Goal: Task Accomplishment & Management: Use online tool/utility

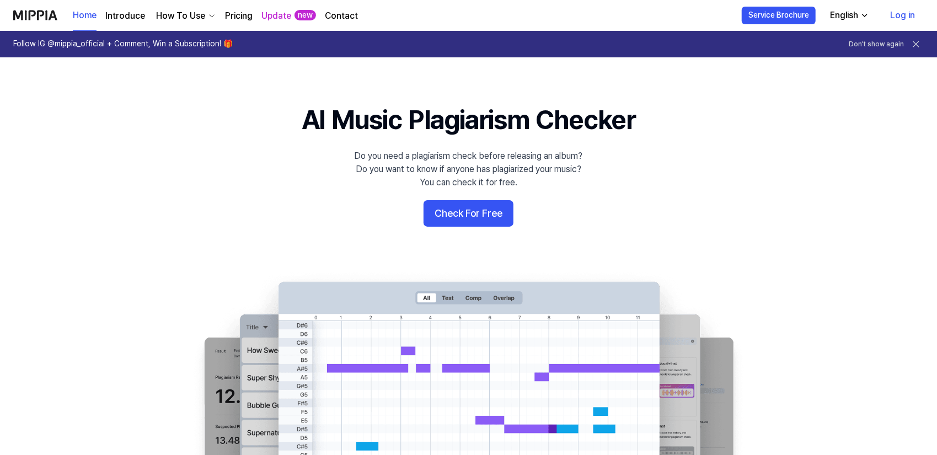
click at [919, 42] on icon at bounding box center [915, 44] width 11 height 11
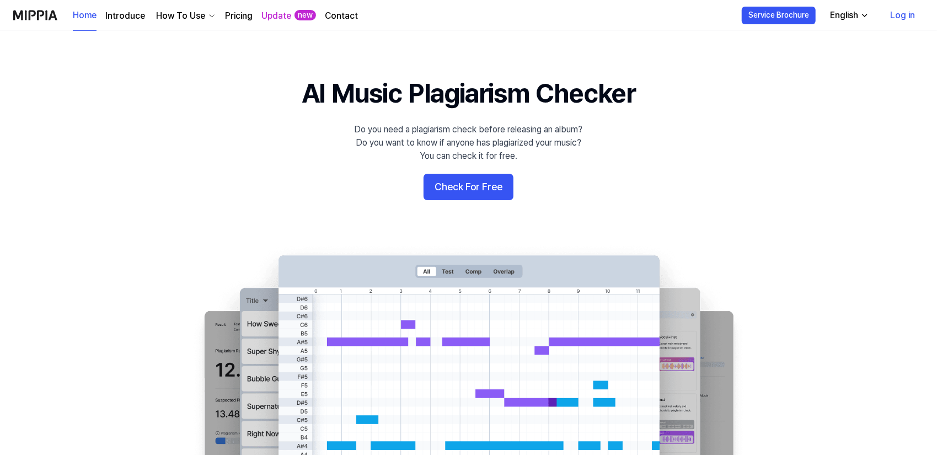
click at [903, 16] on link "Log in" at bounding box center [902, 15] width 42 height 31
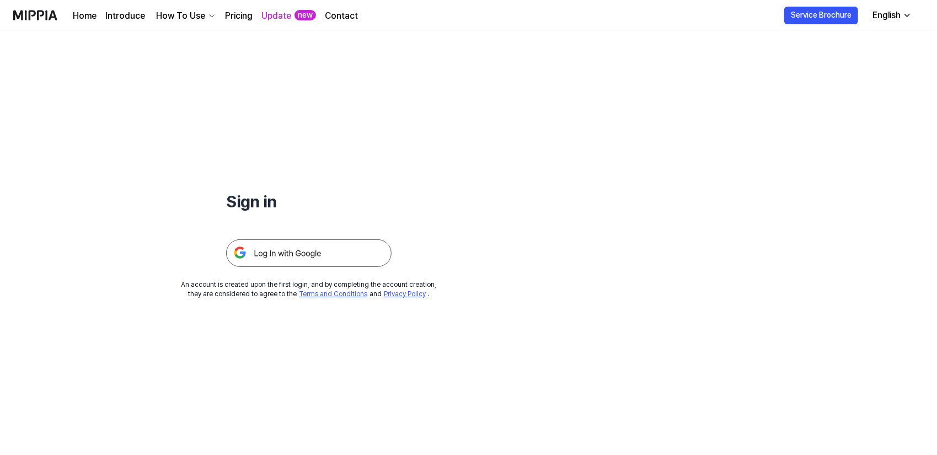
click at [270, 244] on img at bounding box center [308, 253] width 165 height 28
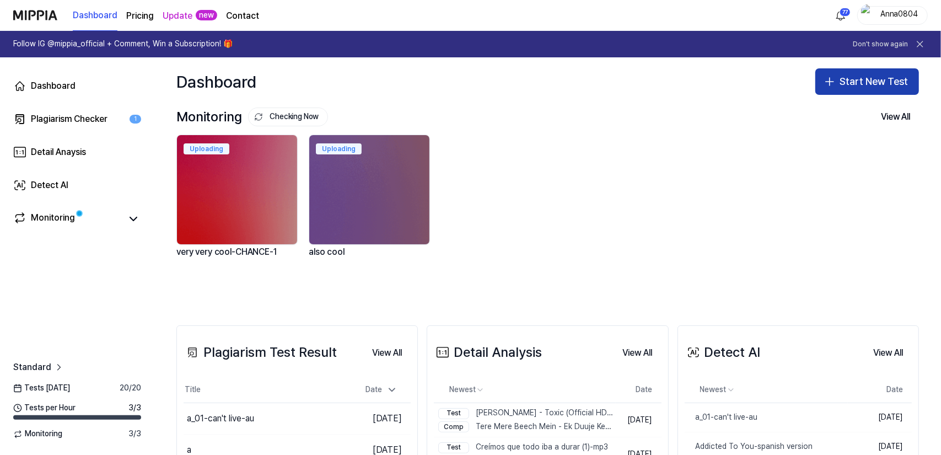
click at [826, 84] on icon "button" at bounding box center [829, 81] width 13 height 13
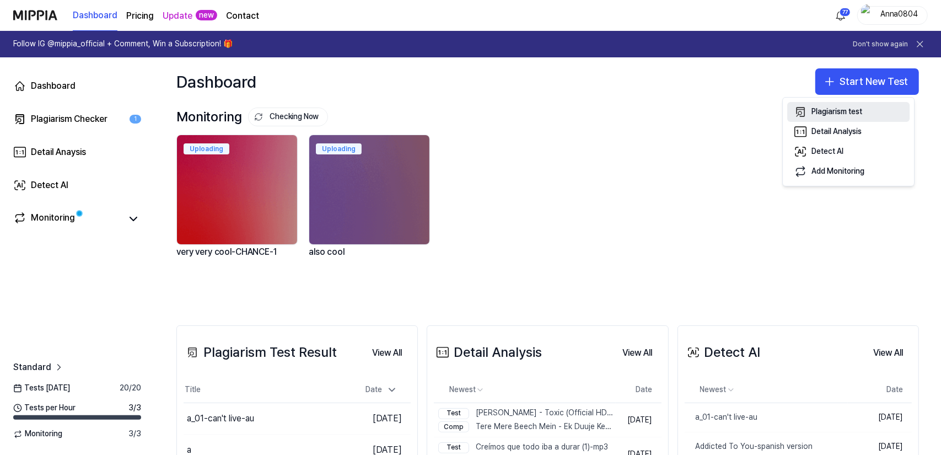
click at [826, 108] on div "Plagiarism test" at bounding box center [837, 111] width 51 height 11
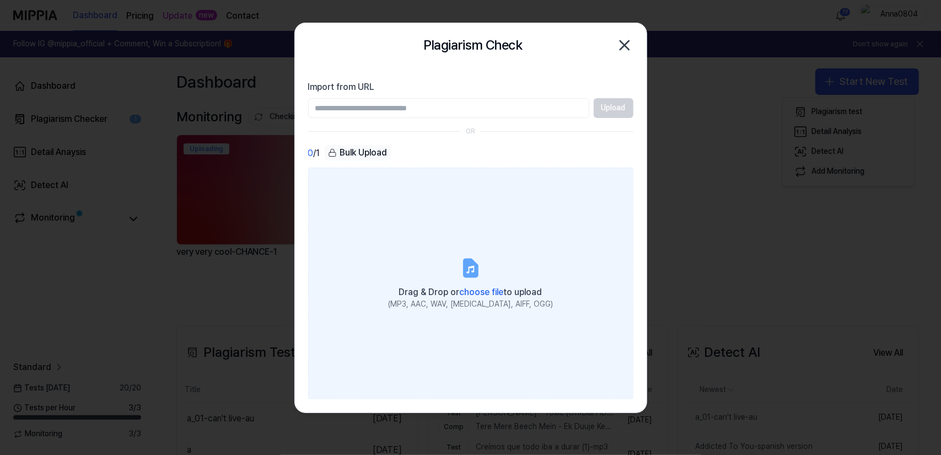
click at [458, 295] on span "Drag & Drop or choose file to upload" at bounding box center [470, 292] width 143 height 10
click at [0, 0] on input "Drag & Drop or choose file to upload (MP3, AAC, WAV, FLAC, AIFF, OGG)" at bounding box center [0, 0] width 0 height 0
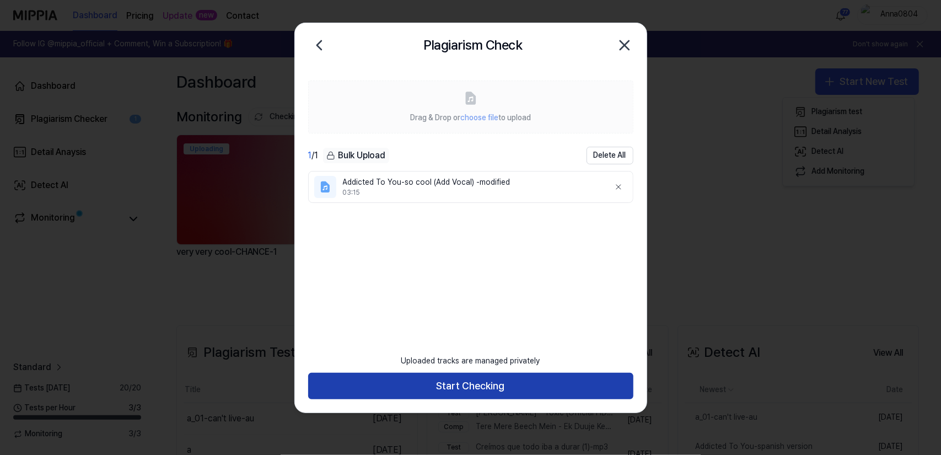
click at [452, 387] on button "Start Checking" at bounding box center [470, 386] width 325 height 26
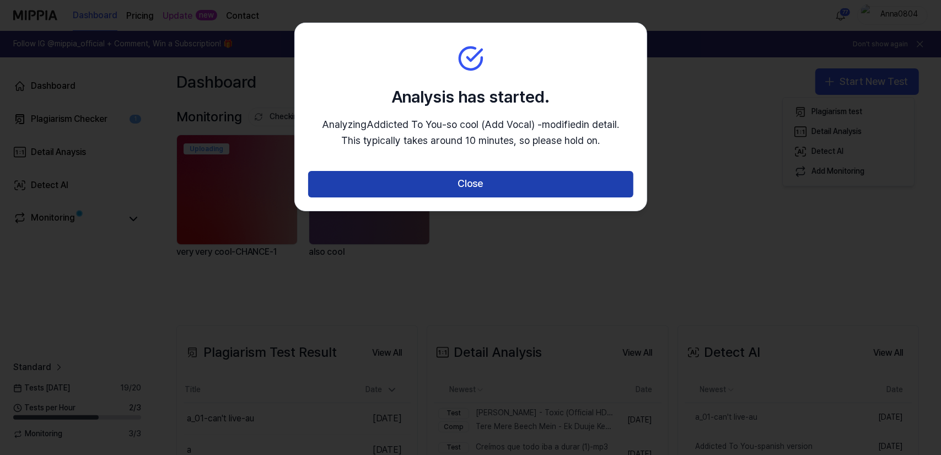
click at [449, 190] on button "Close" at bounding box center [470, 184] width 325 height 26
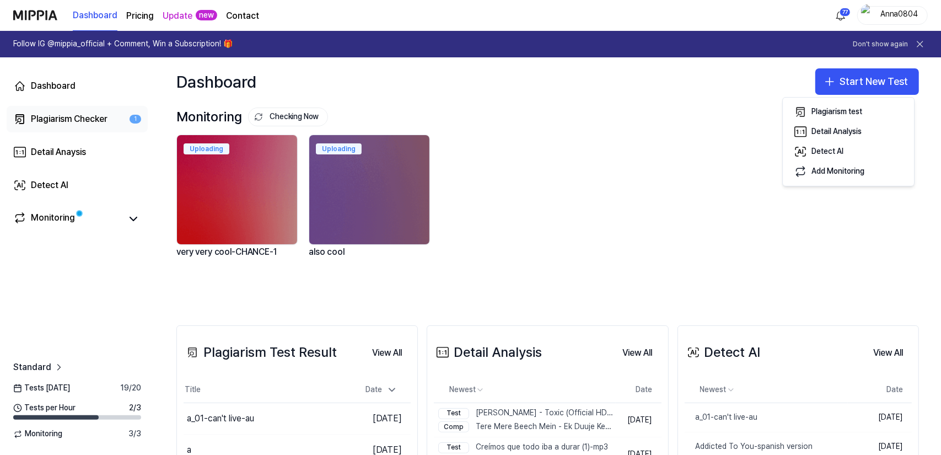
click at [46, 111] on link "Plagiarism Checker 1" at bounding box center [77, 119] width 141 height 26
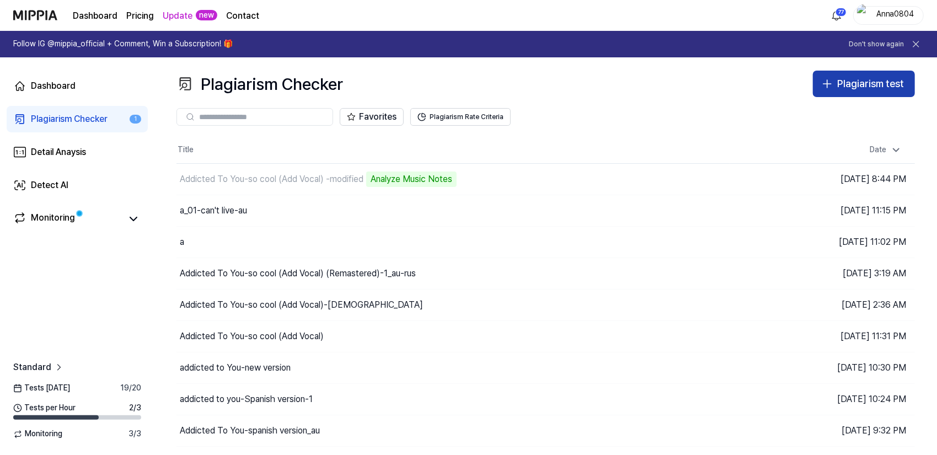
click at [838, 82] on div "Plagiarism test" at bounding box center [870, 84] width 67 height 16
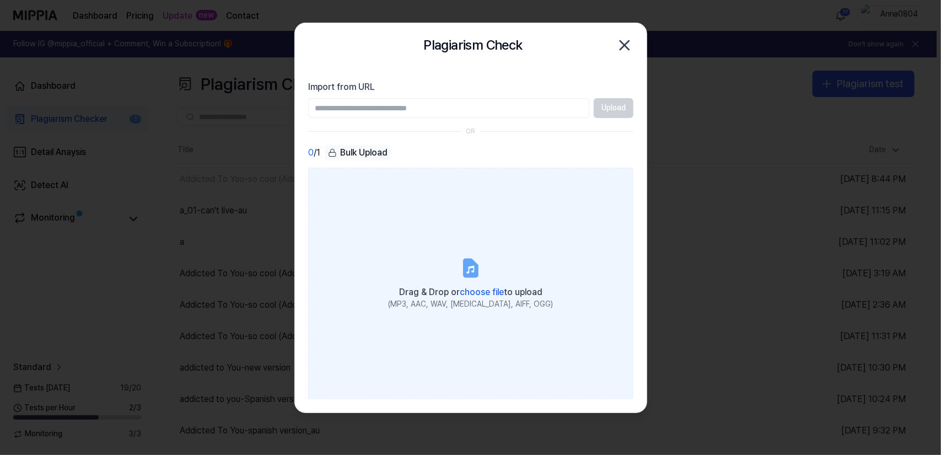
click at [477, 218] on label "Drag & Drop or choose file to upload (MP3, AAC, WAV, FLAC, AIFF, OGG)" at bounding box center [470, 284] width 325 height 232
click at [0, 0] on input "Drag & Drop or choose file to upload (MP3, AAC, WAV, FLAC, AIFF, OGG)" at bounding box center [0, 0] width 0 height 0
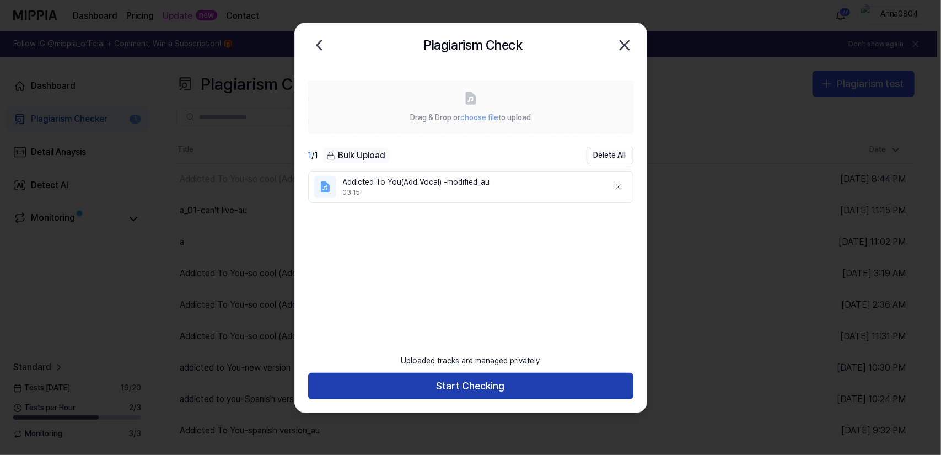
click at [432, 383] on button "Start Checking" at bounding box center [470, 386] width 325 height 26
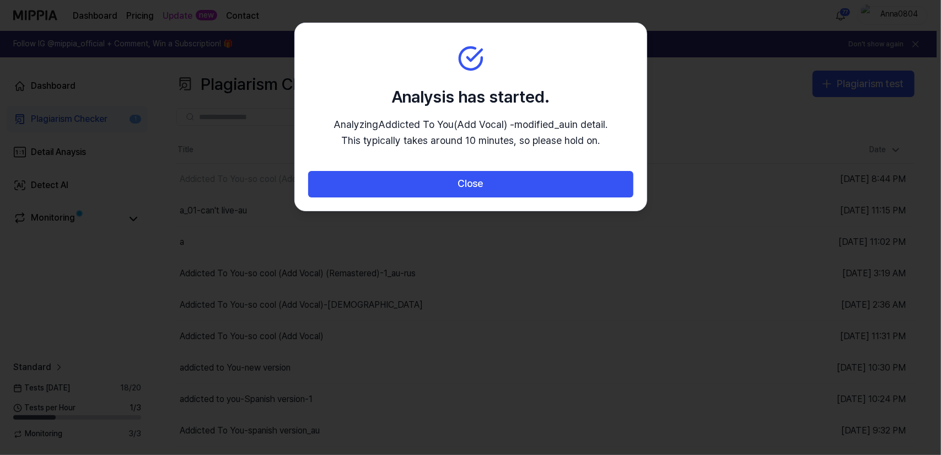
click at [438, 197] on button "Close" at bounding box center [470, 184] width 325 height 26
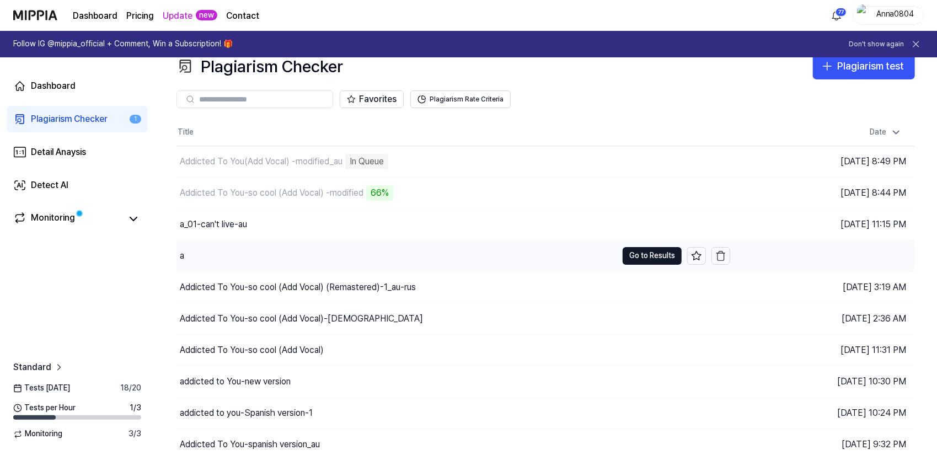
scroll to position [52, 0]
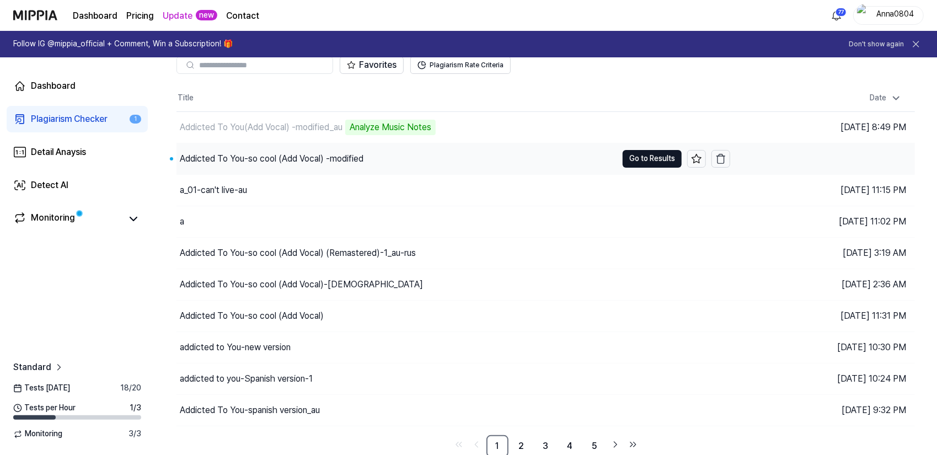
click at [334, 163] on div "Addicted To You-so cool (Add Vocal) -modified" at bounding box center [272, 158] width 184 height 13
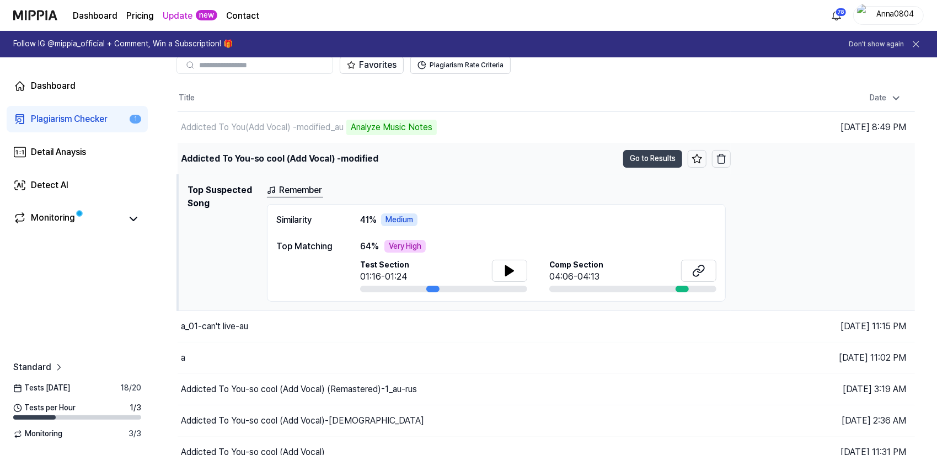
click at [644, 159] on button "Go to Results" at bounding box center [652, 159] width 59 height 18
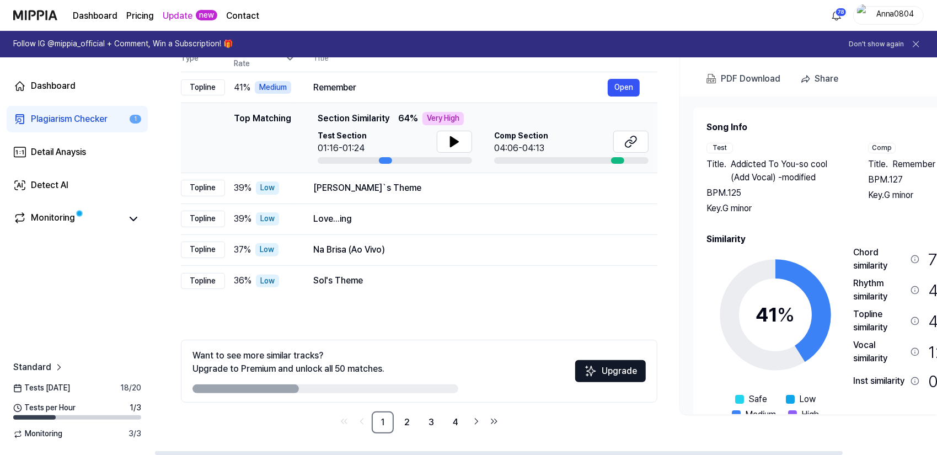
drag, startPoint x: 786, startPoint y: 261, endPoint x: 796, endPoint y: 258, distance: 10.5
click at [796, 258] on icon at bounding box center [775, 315] width 138 height 138
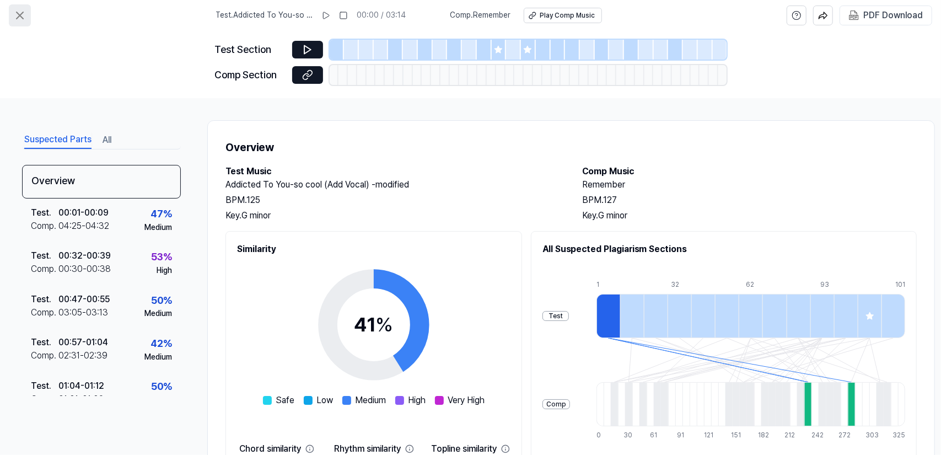
click at [17, 14] on icon at bounding box center [19, 15] width 13 height 13
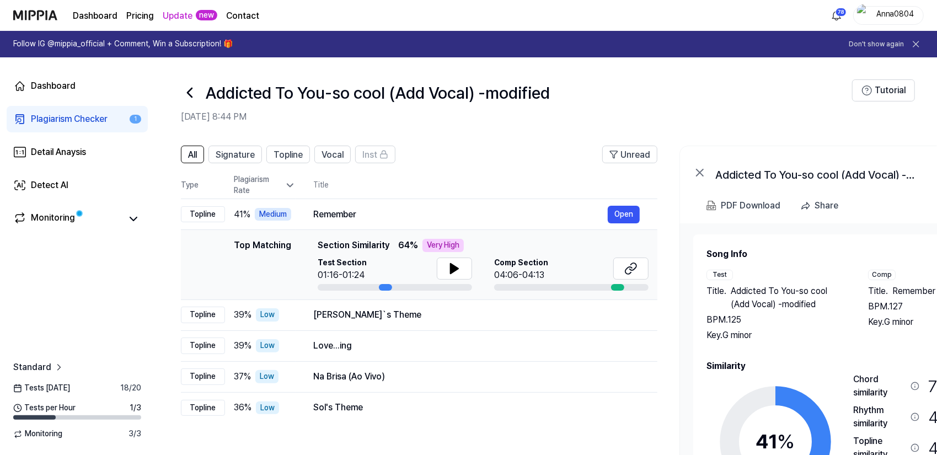
click at [83, 115] on div "Plagiarism Checker" at bounding box center [69, 118] width 77 height 13
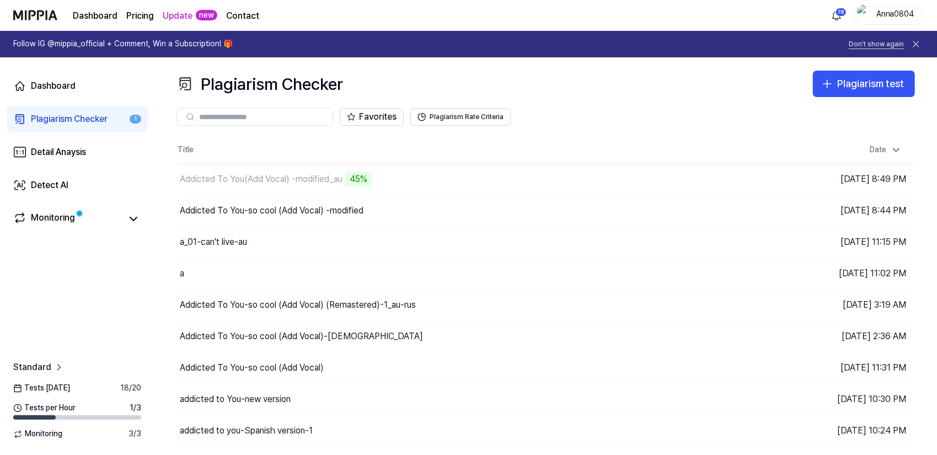
click at [889, 41] on button "Don't show again" at bounding box center [876, 44] width 55 height 9
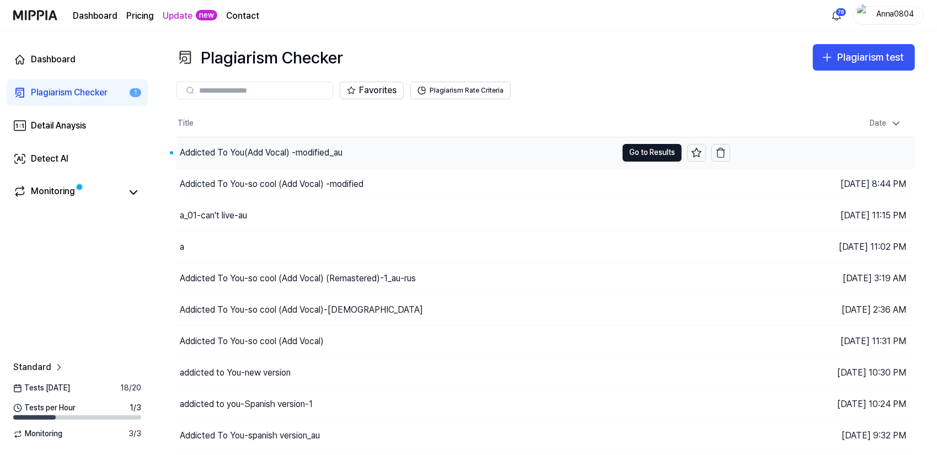
click at [283, 163] on div "Addicted To You(Add Vocal) -modified_au" at bounding box center [396, 152] width 441 height 31
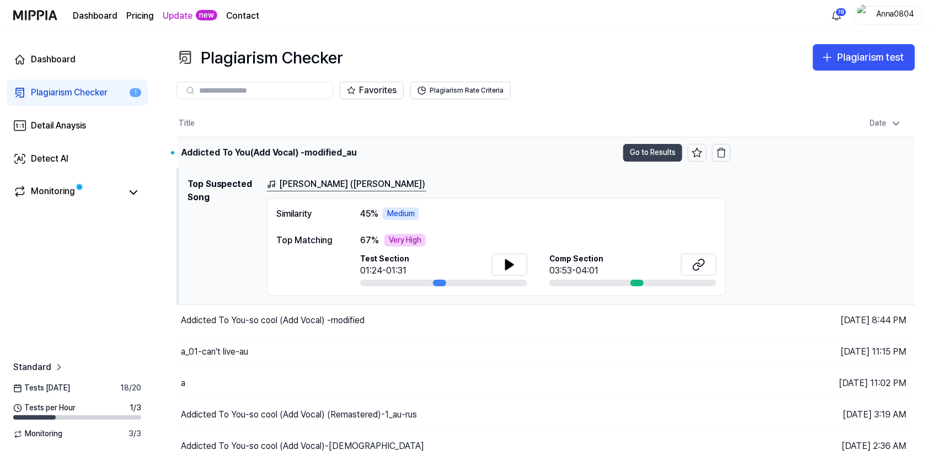
click at [647, 153] on button "Go to Results" at bounding box center [652, 153] width 59 height 18
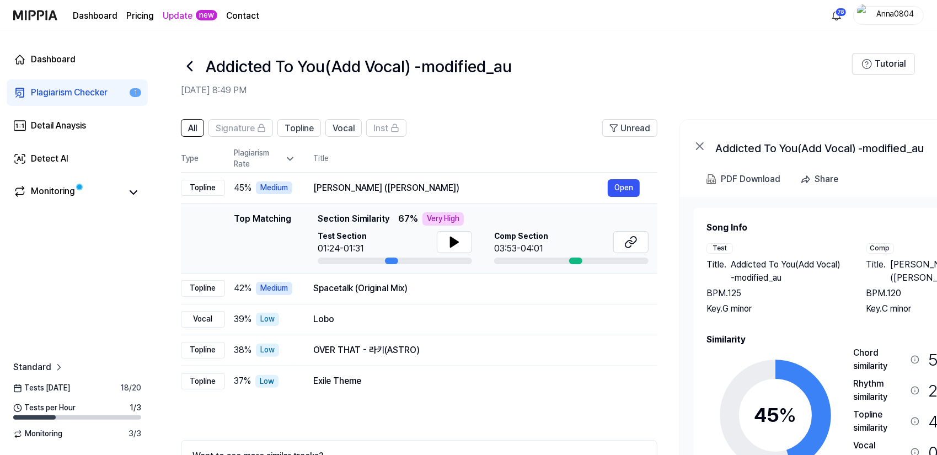
drag, startPoint x: 807, startPoint y: 340, endPoint x: 840, endPoint y: 320, distance: 38.4
click at [840, 320] on div "Song Info Test Title . Addicted To You(Add Vocal) -modified_au BPM. 125 Key. G …" at bounding box center [854, 379] width 297 height 316
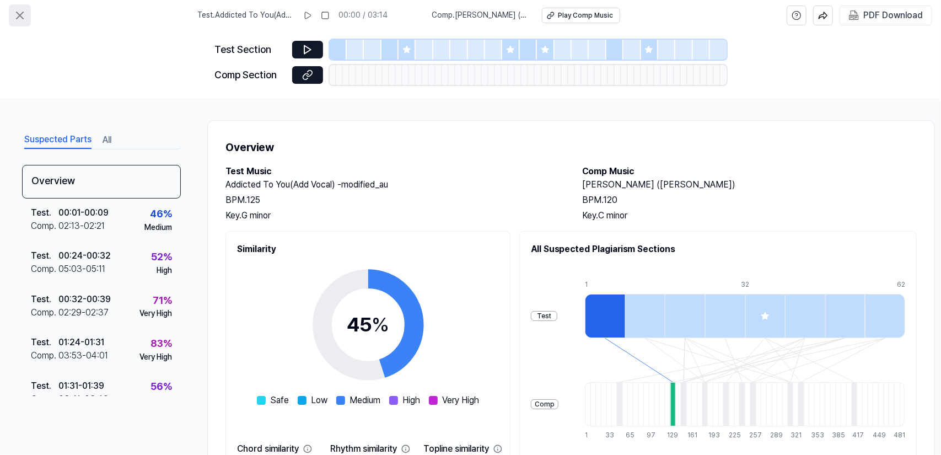
click at [20, 15] on icon at bounding box center [20, 15] width 7 height 7
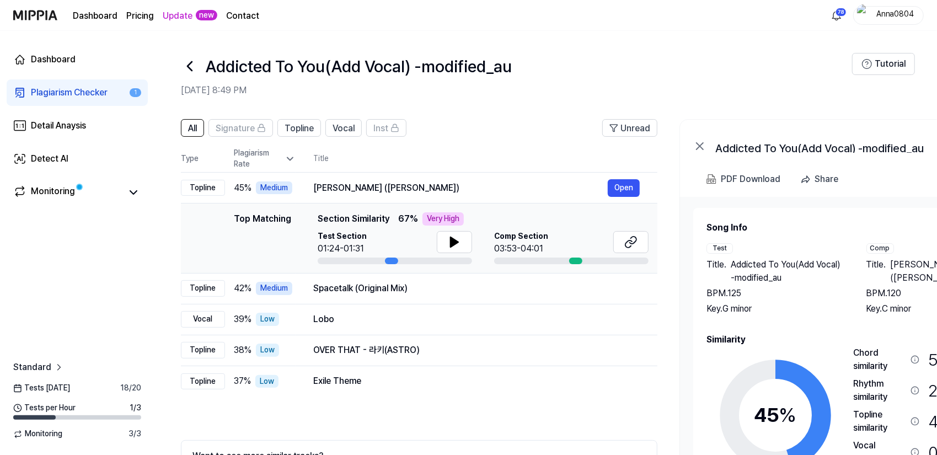
click at [54, 92] on div "Plagiarism Checker" at bounding box center [69, 92] width 77 height 13
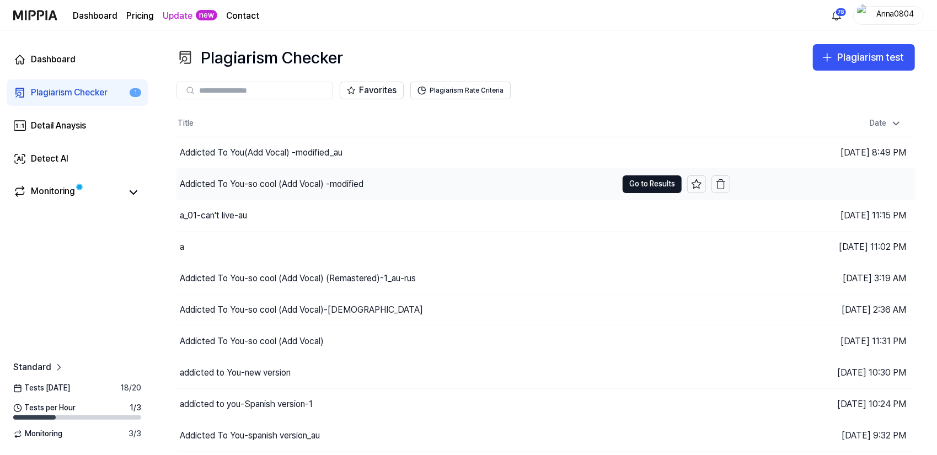
click at [233, 183] on div "Addicted To You-so cool (Add Vocal) -modified" at bounding box center [272, 184] width 184 height 13
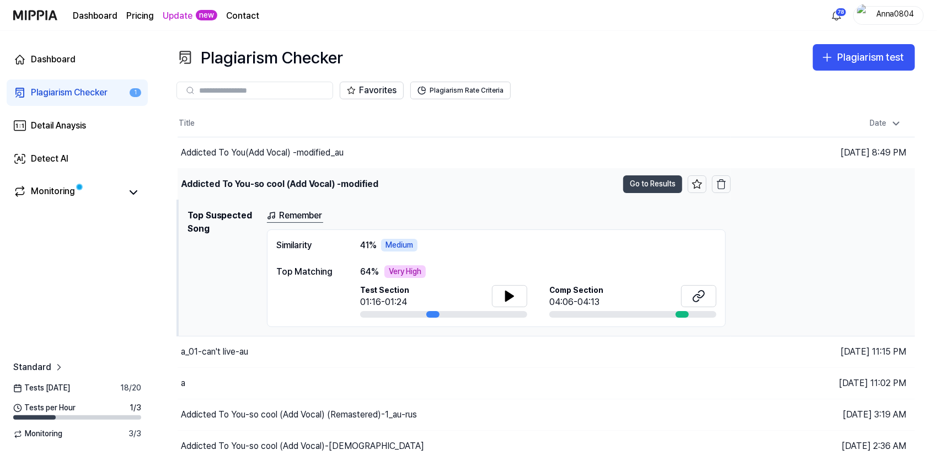
click at [642, 186] on button "Go to Results" at bounding box center [652, 184] width 59 height 18
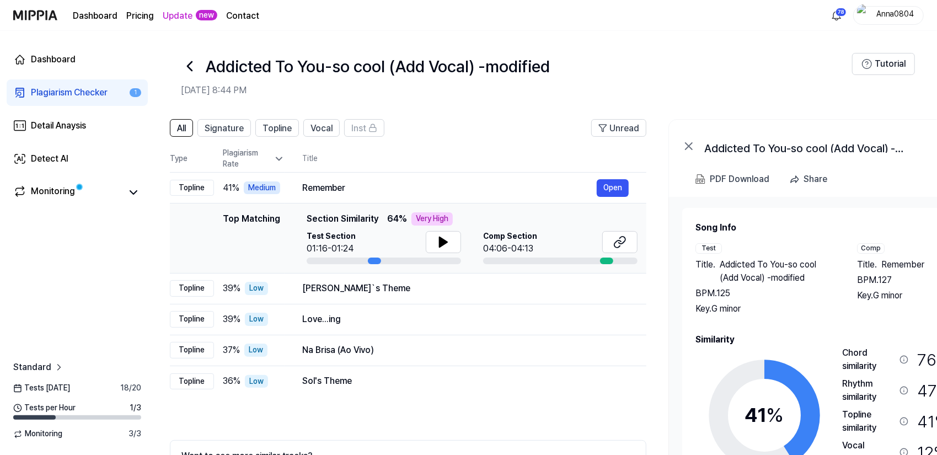
scroll to position [0, 10]
drag, startPoint x: 800, startPoint y: 303, endPoint x: 790, endPoint y: 291, distance: 15.7
click at [790, 291] on div "Title . Addicted To You-so cool (Add Vocal) -modified BPM. 125 Key. G minor" at bounding box center [766, 286] width 140 height 57
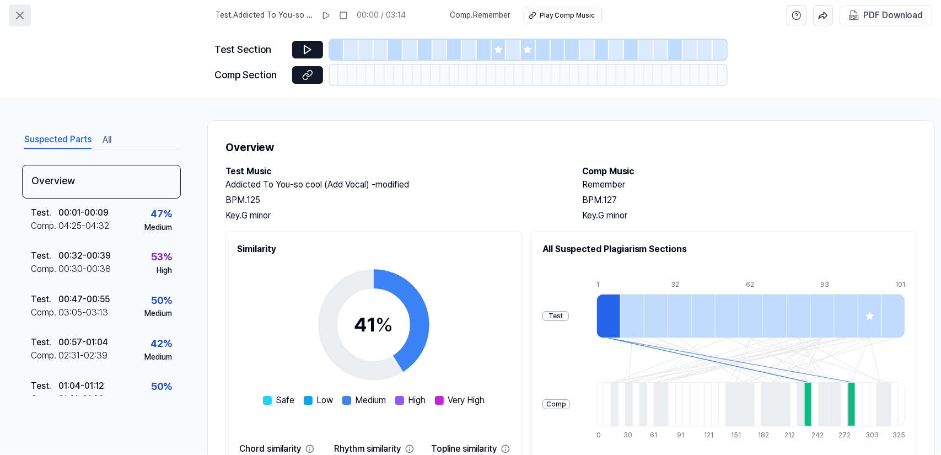
click at [18, 10] on icon at bounding box center [19, 15] width 13 height 13
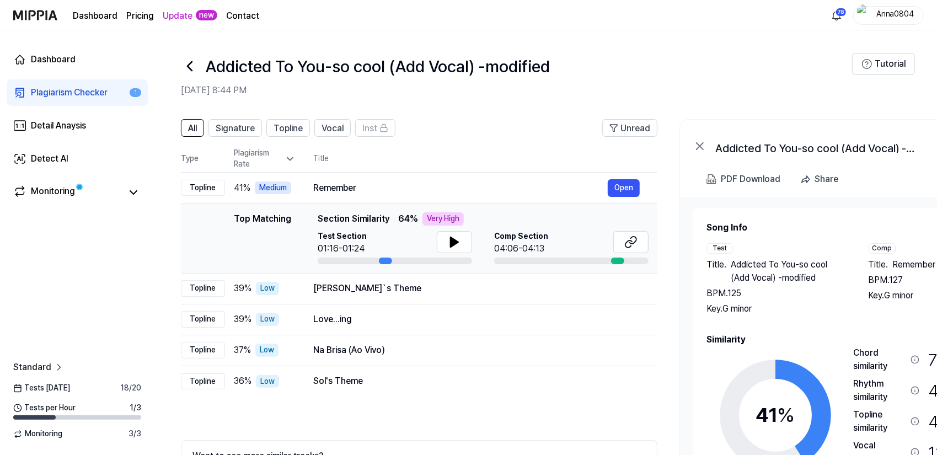
click at [56, 94] on div "Plagiarism Checker" at bounding box center [69, 92] width 77 height 13
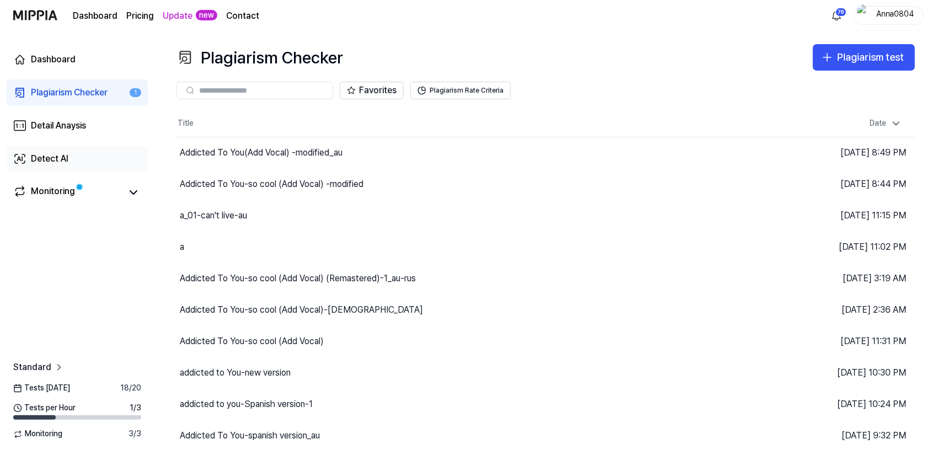
click at [56, 169] on link "Detect AI" at bounding box center [77, 159] width 141 height 26
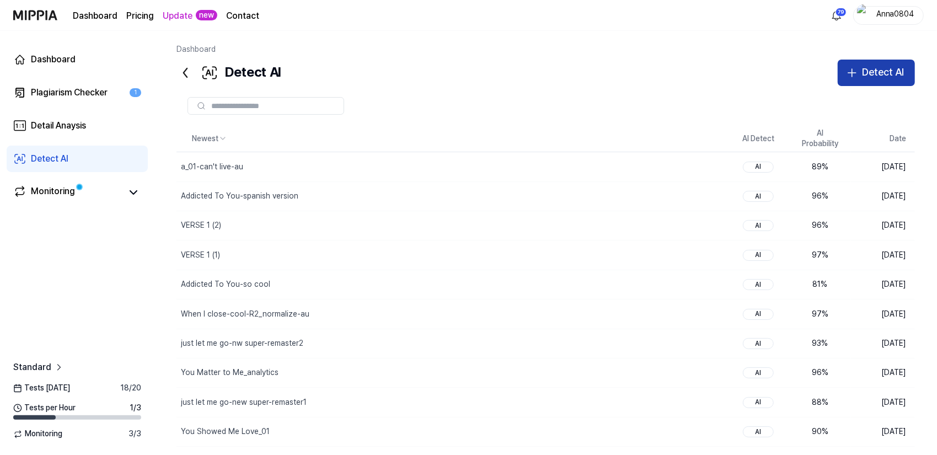
click at [891, 73] on div "Detect AI" at bounding box center [883, 73] width 42 height 16
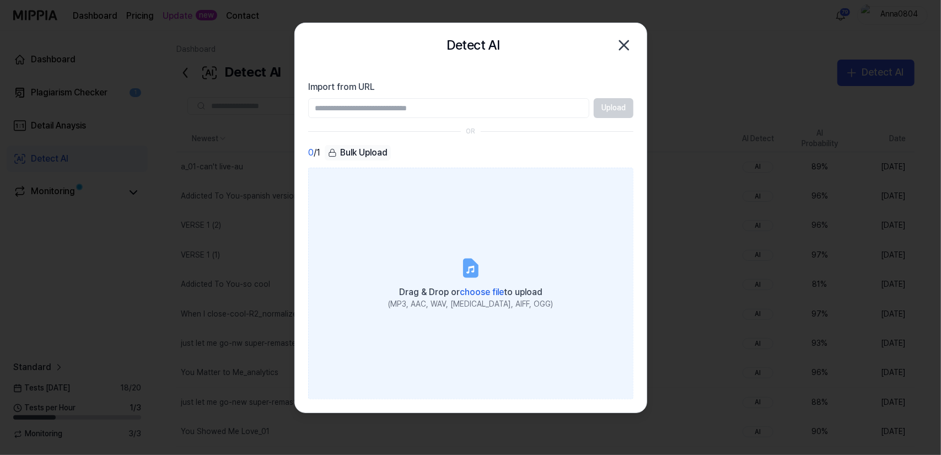
click at [460, 266] on icon at bounding box center [471, 268] width 22 height 22
click at [0, 0] on input "Drag & Drop or choose file to upload (MP3, AAC, WAV, FLAC, AIFF, OGG)" at bounding box center [0, 0] width 0 height 0
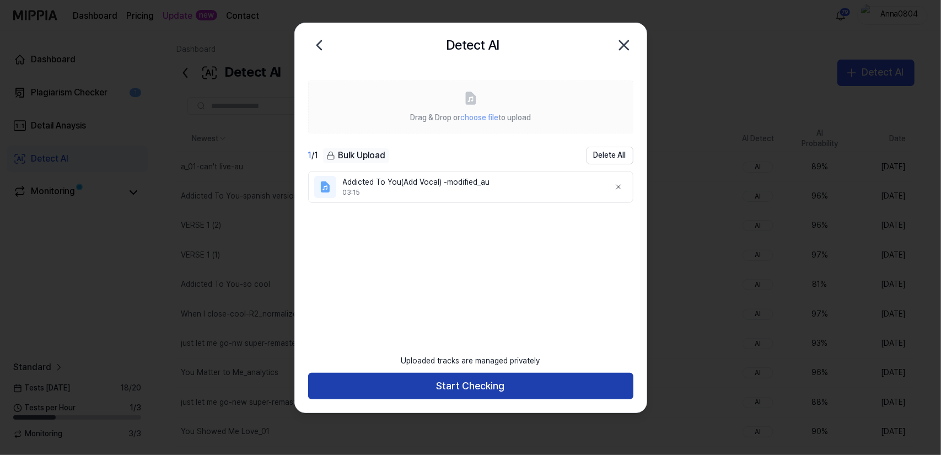
click at [549, 386] on button "Start Checking" at bounding box center [470, 386] width 325 height 26
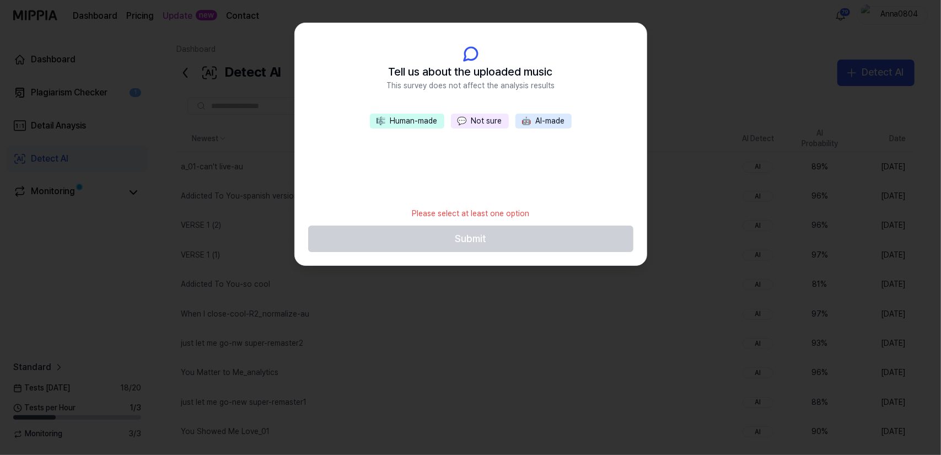
click at [449, 395] on div at bounding box center [470, 227] width 941 height 455
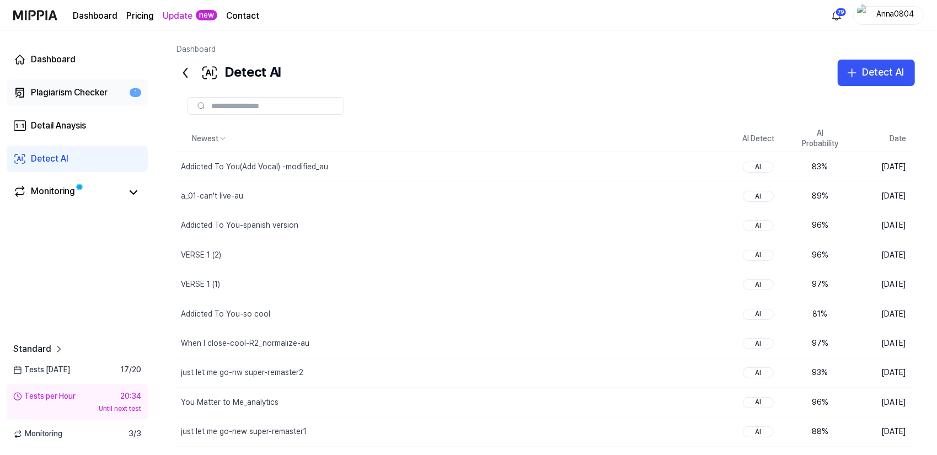
click at [41, 93] on div "Plagiarism Checker" at bounding box center [69, 92] width 77 height 13
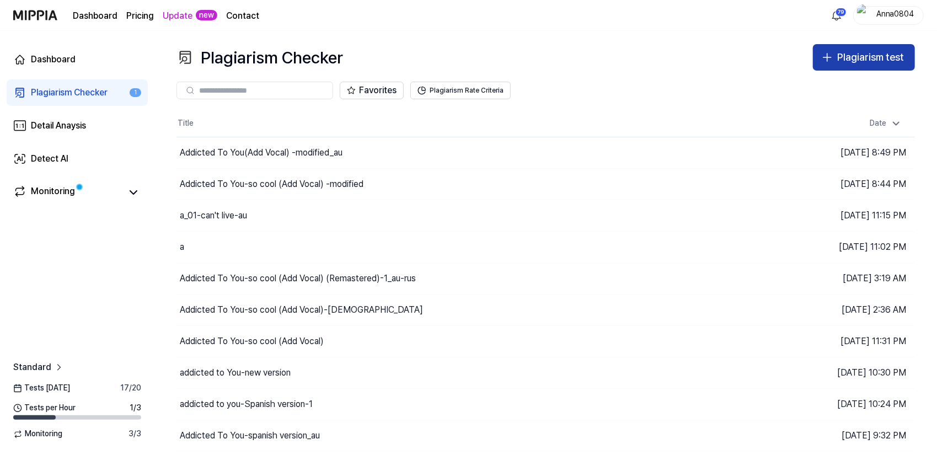
click at [855, 54] on div "Plagiarism test" at bounding box center [870, 58] width 67 height 16
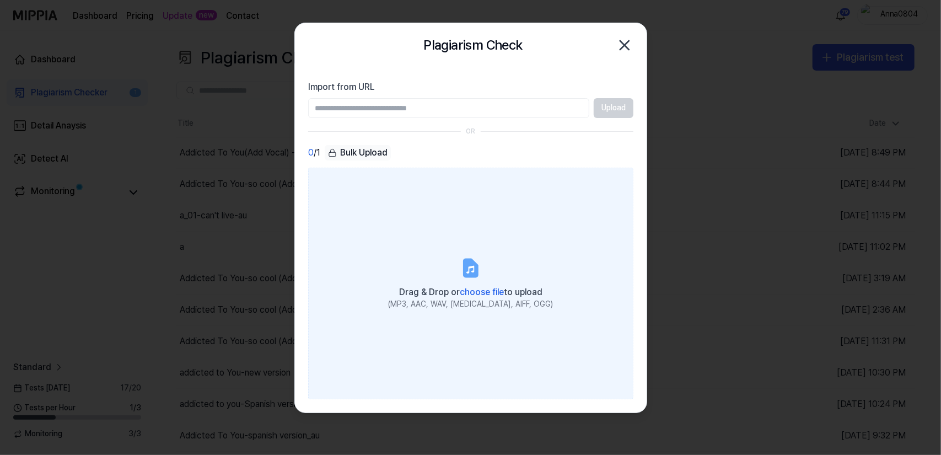
click at [446, 282] on label "Drag & Drop or choose file to upload (MP3, AAC, WAV, FLAC, AIFF, OGG)" at bounding box center [470, 284] width 325 height 232
click at [0, 0] on input "Drag & Drop or choose file to upload (MP3, AAC, WAV, FLAC, AIFF, OGG)" at bounding box center [0, 0] width 0 height 0
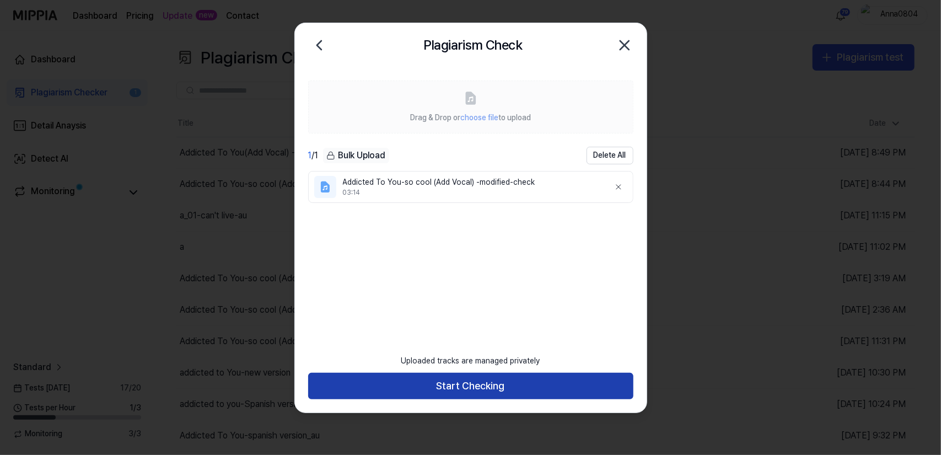
click at [414, 385] on button "Start Checking" at bounding box center [470, 386] width 325 height 26
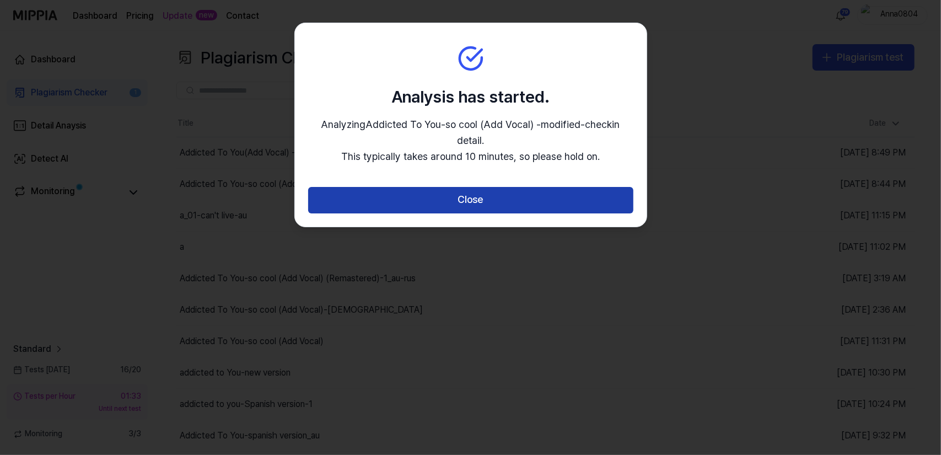
click at [439, 190] on button "Close" at bounding box center [470, 200] width 325 height 26
